Goal: Transaction & Acquisition: Download file/media

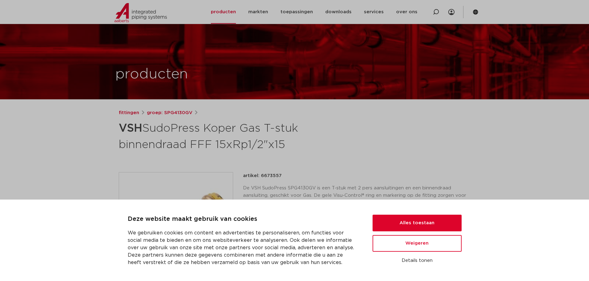
scroll to position [31, 0]
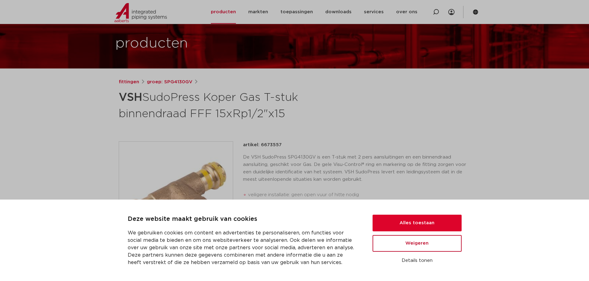
click at [428, 248] on button "Weigeren" at bounding box center [416, 243] width 89 height 17
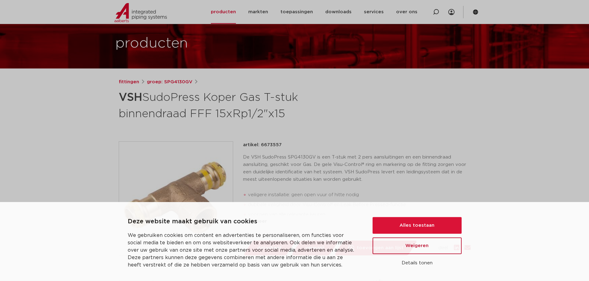
scroll to position [0, 0]
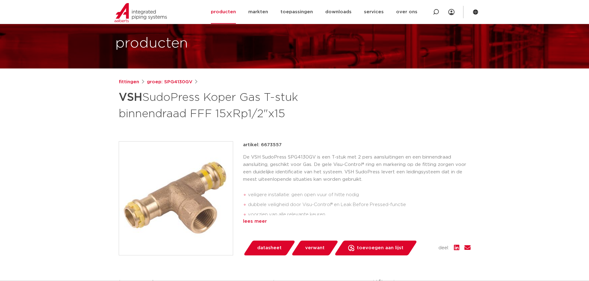
click at [265, 223] on div "lees meer" at bounding box center [356, 221] width 227 height 7
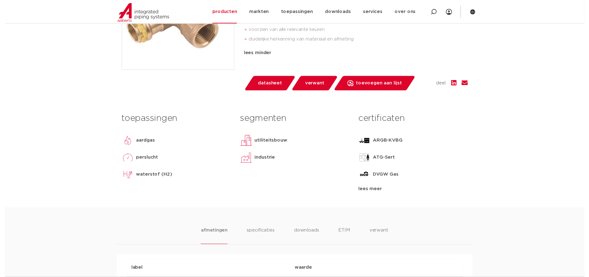
scroll to position [216, 0]
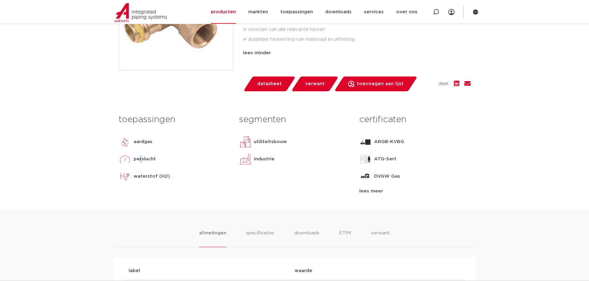
click at [140, 156] on p "perslucht" at bounding box center [144, 159] width 22 height 7
click at [273, 84] on span "datasheet" at bounding box center [269, 84] width 24 height 10
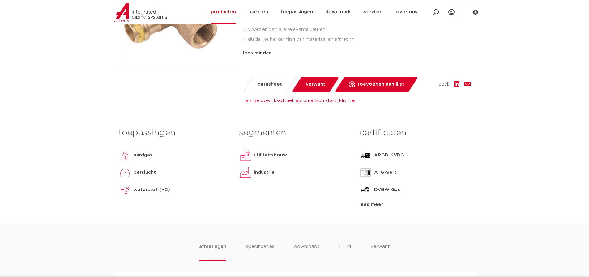
click at [176, 159] on div "aardgas" at bounding box center [174, 155] width 111 height 12
click at [171, 186] on div "waterstof (H2)" at bounding box center [174, 190] width 111 height 12
click at [253, 244] on li "specificaties" at bounding box center [260, 252] width 30 height 18
click at [312, 249] on li "downloads" at bounding box center [307, 252] width 26 height 18
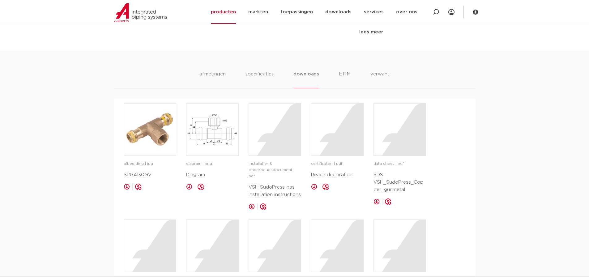
scroll to position [463, 0]
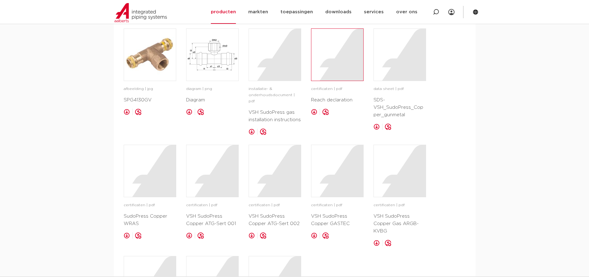
click at [319, 77] on div at bounding box center [337, 55] width 52 height 52
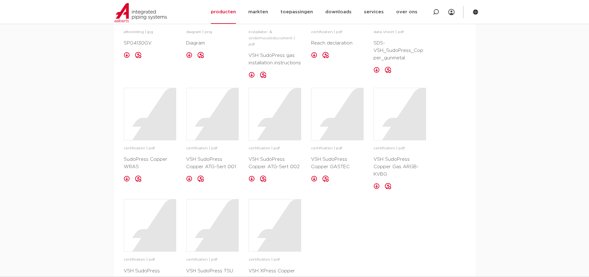
scroll to position [525, 0]
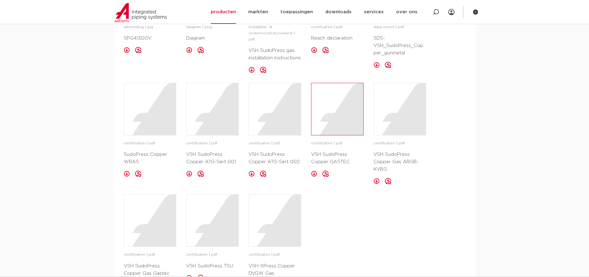
click at [341, 114] on div at bounding box center [337, 109] width 52 height 52
click at [425, 112] on figure at bounding box center [399, 109] width 53 height 53
